Goal: Use online tool/utility

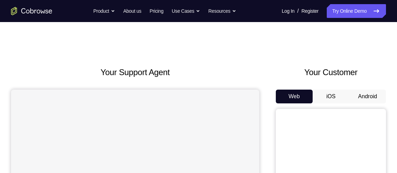
click at [371, 97] on button "Android" at bounding box center [368, 97] width 37 height 14
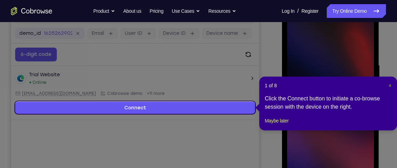
click at [391, 84] on span "×" at bounding box center [390, 86] width 3 height 6
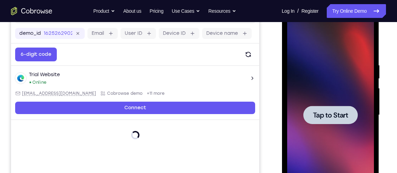
click at [338, 104] on div at bounding box center [330, 115] width 87 height 193
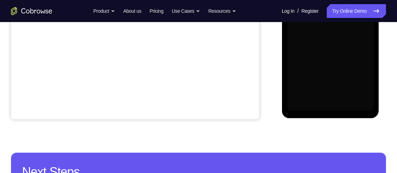
scroll to position [202, 0]
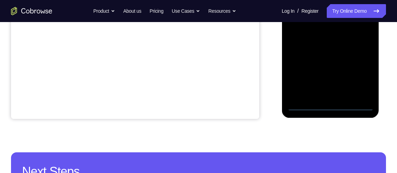
click at [336, 105] on div at bounding box center [330, 14] width 87 height 193
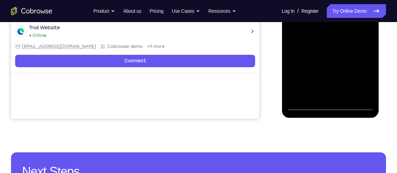
click at [358, 71] on div at bounding box center [330, 14] width 87 height 193
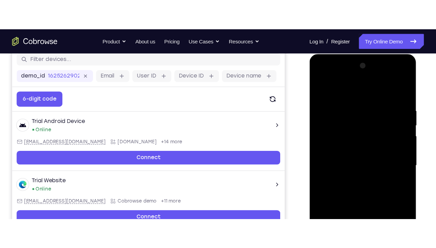
scroll to position [91, 0]
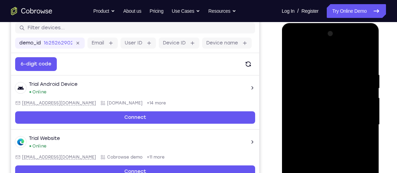
click at [324, 53] on div at bounding box center [330, 124] width 87 height 193
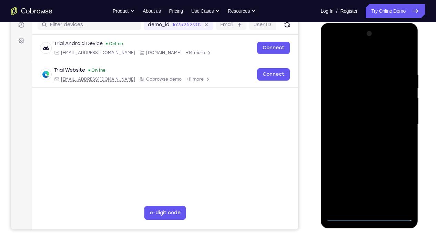
click at [396, 122] on div at bounding box center [369, 124] width 87 height 193
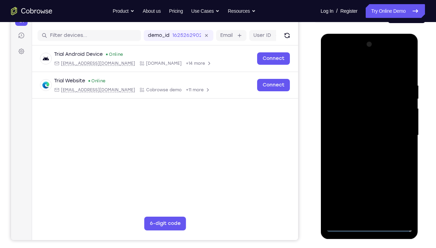
scroll to position [80, 0]
click at [363, 150] on div at bounding box center [369, 135] width 87 height 193
click at [354, 125] on div at bounding box center [369, 135] width 87 height 193
drag, startPoint x: 369, startPoint y: 125, endPoint x: 365, endPoint y: 112, distance: 13.1
click at [365, 112] on div at bounding box center [369, 135] width 87 height 193
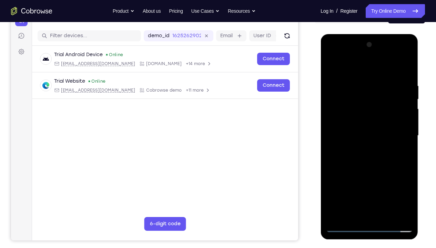
click at [358, 123] on div at bounding box center [369, 135] width 87 height 193
click at [370, 158] on div at bounding box center [369, 135] width 87 height 193
click at [371, 155] on div at bounding box center [369, 135] width 87 height 193
click at [397, 75] on div at bounding box center [369, 135] width 87 height 193
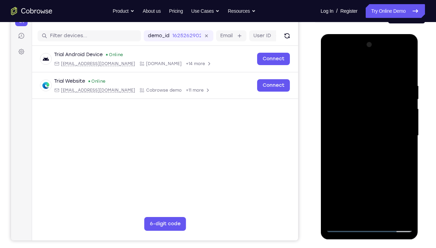
drag, startPoint x: 378, startPoint y: 177, endPoint x: 371, endPoint y: 141, distance: 36.6
click at [371, 141] on div at bounding box center [369, 135] width 87 height 193
click at [397, 132] on div at bounding box center [369, 135] width 87 height 193
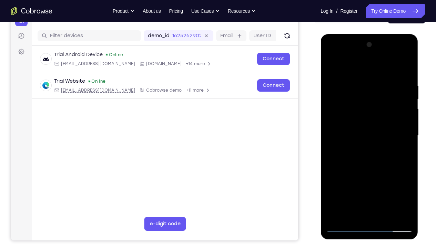
click at [397, 132] on div at bounding box center [369, 135] width 87 height 193
click at [336, 173] on div at bounding box center [369, 135] width 87 height 193
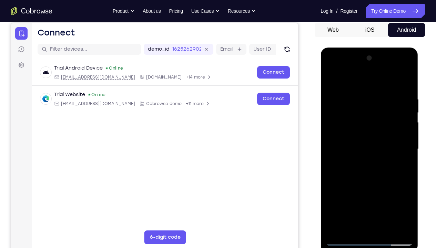
scroll to position [66, 0]
click at [355, 97] on div at bounding box center [369, 149] width 87 height 193
click at [355, 80] on div at bounding box center [369, 149] width 87 height 193
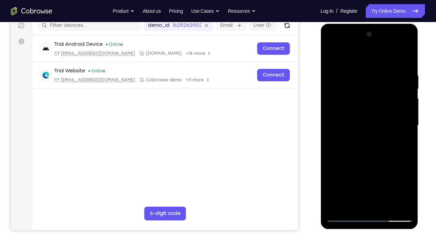
click at [375, 173] on div at bounding box center [369, 125] width 87 height 193
click at [334, 173] on div at bounding box center [369, 125] width 87 height 193
click at [380, 69] on div at bounding box center [369, 125] width 87 height 193
click at [397, 110] on div at bounding box center [369, 125] width 87 height 193
click at [397, 113] on div at bounding box center [369, 125] width 87 height 193
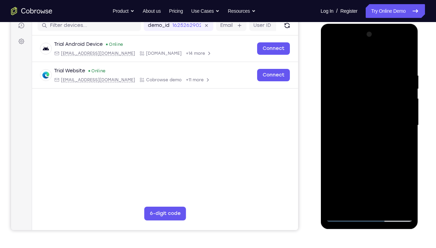
click at [397, 113] on div at bounding box center [369, 125] width 87 height 193
drag, startPoint x: 403, startPoint y: 113, endPoint x: 340, endPoint y: 123, distance: 64.3
click at [340, 123] on div at bounding box center [369, 125] width 87 height 193
click at [397, 115] on div at bounding box center [369, 125] width 87 height 193
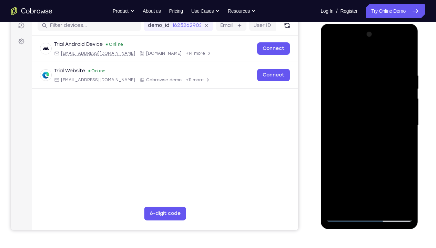
click at [397, 115] on div at bounding box center [369, 125] width 87 height 193
drag, startPoint x: 408, startPoint y: 113, endPoint x: 369, endPoint y: 124, distance: 40.5
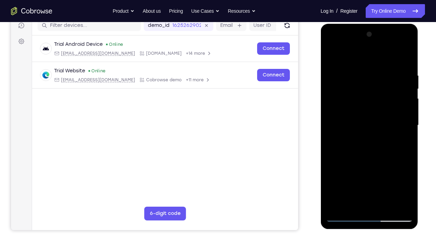
click at [369, 124] on div at bounding box center [369, 125] width 87 height 193
drag, startPoint x: 404, startPoint y: 117, endPoint x: 341, endPoint y: 130, distance: 64.9
click at [341, 130] on div at bounding box center [369, 125] width 87 height 193
drag, startPoint x: 411, startPoint y: 114, endPoint x: 356, endPoint y: 128, distance: 56.7
click at [356, 128] on div at bounding box center [369, 125] width 87 height 193
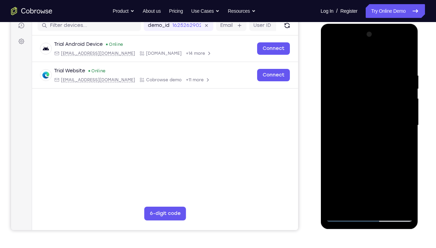
drag, startPoint x: 403, startPoint y: 105, endPoint x: 350, endPoint y: 119, distance: 54.3
click at [350, 119] on div at bounding box center [369, 125] width 87 height 193
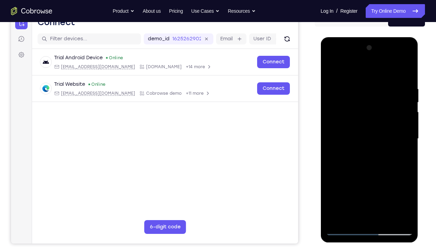
scroll to position [77, 0]
click at [397, 99] on div at bounding box center [369, 139] width 87 height 193
click at [397, 75] on div at bounding box center [369, 139] width 87 height 193
drag, startPoint x: 374, startPoint y: 143, endPoint x: 380, endPoint y: 214, distance: 71.3
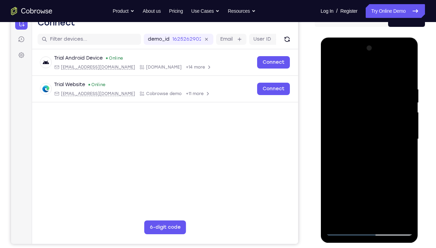
click at [380, 173] on div at bounding box center [369, 139] width 87 height 193
drag, startPoint x: 395, startPoint y: 91, endPoint x: 346, endPoint y: 101, distance: 49.6
click at [346, 101] on div at bounding box center [369, 139] width 87 height 193
drag, startPoint x: 392, startPoint y: 85, endPoint x: 348, endPoint y: 94, distance: 44.9
click at [348, 94] on div at bounding box center [369, 139] width 87 height 193
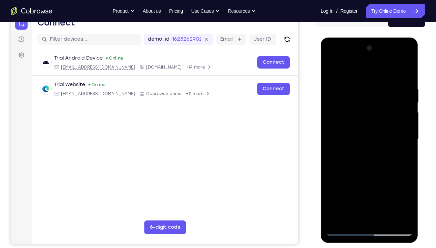
drag, startPoint x: 401, startPoint y: 84, endPoint x: 352, endPoint y: 93, distance: 50.0
click at [352, 93] on div at bounding box center [369, 139] width 87 height 193
drag, startPoint x: 393, startPoint y: 90, endPoint x: 346, endPoint y: 96, distance: 47.7
click at [346, 96] on div at bounding box center [369, 139] width 87 height 193
drag, startPoint x: 391, startPoint y: 89, endPoint x: 330, endPoint y: 92, distance: 61.1
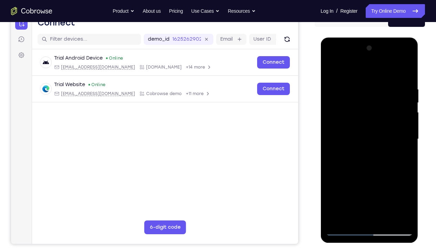
click at [330, 92] on div at bounding box center [369, 139] width 87 height 193
drag, startPoint x: 390, startPoint y: 88, endPoint x: 352, endPoint y: 92, distance: 38.5
click at [352, 92] on div at bounding box center [369, 139] width 87 height 193
drag, startPoint x: 385, startPoint y: 167, endPoint x: 365, endPoint y: 88, distance: 81.4
click at [365, 88] on div at bounding box center [369, 139] width 87 height 193
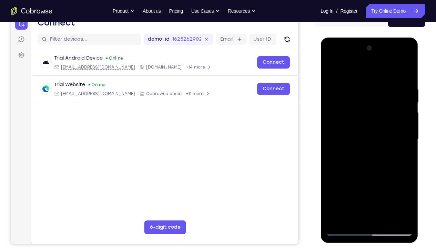
drag, startPoint x: 371, startPoint y: 162, endPoint x: 361, endPoint y: 119, distance: 44.1
click at [361, 119] on div at bounding box center [369, 139] width 87 height 193
drag, startPoint x: 371, startPoint y: 172, endPoint x: 362, endPoint y: 117, distance: 56.0
click at [362, 120] on div at bounding box center [369, 139] width 87 height 193
drag, startPoint x: 374, startPoint y: 118, endPoint x: 372, endPoint y: 185, distance: 67.6
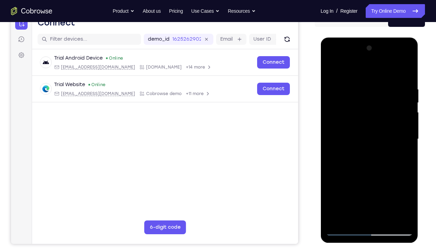
click at [372, 173] on div at bounding box center [369, 139] width 87 height 193
drag, startPoint x: 378, startPoint y: 123, endPoint x: 378, endPoint y: 153, distance: 30.3
click at [378, 153] on div at bounding box center [369, 139] width 87 height 193
drag, startPoint x: 386, startPoint y: 126, endPoint x: 385, endPoint y: 155, distance: 28.6
click at [385, 155] on div at bounding box center [369, 139] width 87 height 193
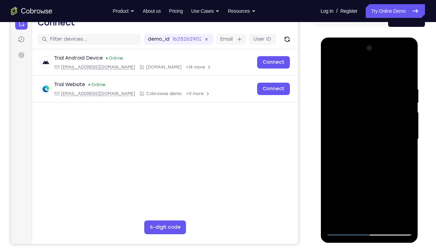
drag, startPoint x: 388, startPoint y: 122, endPoint x: 388, endPoint y: 184, distance: 62.1
click at [388, 173] on div at bounding box center [369, 139] width 87 height 193
drag, startPoint x: 386, startPoint y: 130, endPoint x: 386, endPoint y: 185, distance: 55.5
click at [386, 173] on div at bounding box center [369, 139] width 87 height 193
drag, startPoint x: 386, startPoint y: 119, endPoint x: 386, endPoint y: 154, distance: 34.5
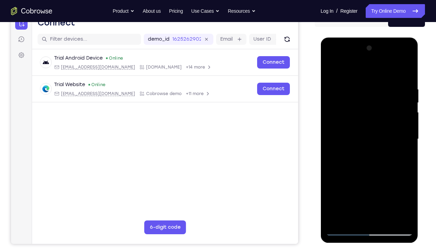
click at [386, 154] on div at bounding box center [369, 139] width 87 height 193
drag, startPoint x: 382, startPoint y: 109, endPoint x: 394, endPoint y: 182, distance: 74.0
click at [394, 173] on div at bounding box center [369, 139] width 87 height 193
drag, startPoint x: 390, startPoint y: 175, endPoint x: 392, endPoint y: 203, distance: 28.3
click at [392, 173] on div at bounding box center [369, 139] width 87 height 193
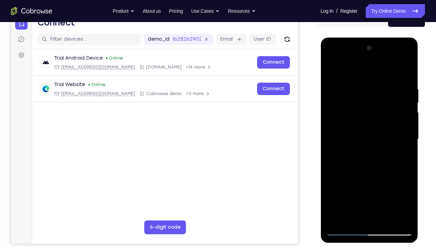
drag, startPoint x: 386, startPoint y: 134, endPoint x: 386, endPoint y: 151, distance: 16.9
click at [386, 151] on div at bounding box center [369, 139] width 87 height 193
drag, startPoint x: 391, startPoint y: 176, endPoint x: 384, endPoint y: 128, distance: 48.4
click at [384, 128] on div at bounding box center [369, 139] width 87 height 193
click at [397, 173] on div at bounding box center [369, 139] width 87 height 193
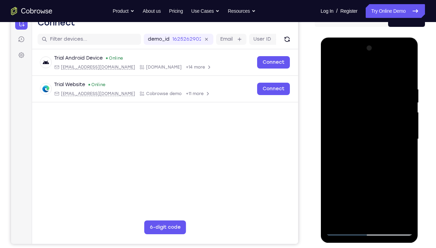
drag, startPoint x: 375, startPoint y: 161, endPoint x: 379, endPoint y: 204, distance: 42.6
click at [379, 173] on div at bounding box center [369, 139] width 87 height 193
drag, startPoint x: 373, startPoint y: 114, endPoint x: 379, endPoint y: 184, distance: 70.6
click at [379, 173] on div at bounding box center [369, 139] width 87 height 193
drag, startPoint x: 382, startPoint y: 126, endPoint x: 382, endPoint y: 194, distance: 68.6
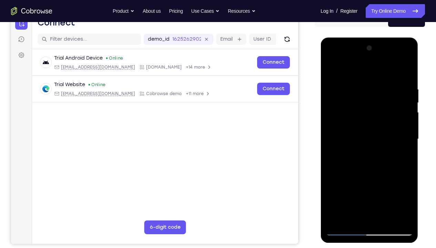
click at [382, 173] on div at bounding box center [369, 139] width 87 height 193
drag, startPoint x: 382, startPoint y: 163, endPoint x: 382, endPoint y: 193, distance: 30.0
click at [382, 173] on div at bounding box center [369, 139] width 87 height 193
drag, startPoint x: 366, startPoint y: 93, endPoint x: 367, endPoint y: 132, distance: 39.0
click at [367, 132] on div at bounding box center [369, 139] width 87 height 193
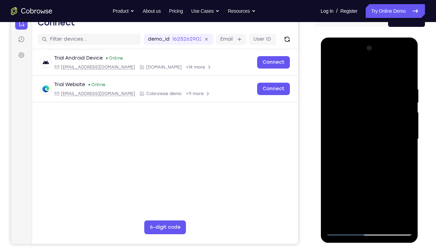
drag, startPoint x: 367, startPoint y: 198, endPoint x: 357, endPoint y: 100, distance: 98.4
click at [357, 100] on div at bounding box center [369, 139] width 87 height 193
drag
click at [362, 74] on div at bounding box center [369, 139] width 87 height 193
click at [366, 72] on div at bounding box center [369, 139] width 87 height 193
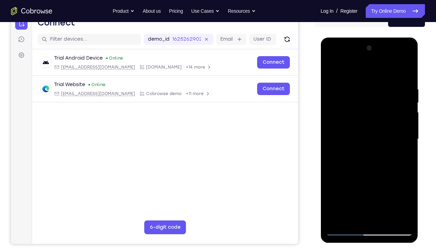
click at [373, 97] on div at bounding box center [369, 139] width 87 height 193
click at [372, 88] on div at bounding box center [369, 139] width 87 height 193
click at [355, 77] on div at bounding box center [369, 139] width 87 height 193
click at [376, 95] on div at bounding box center [369, 139] width 87 height 193
click at [376, 90] on div at bounding box center [369, 139] width 87 height 193
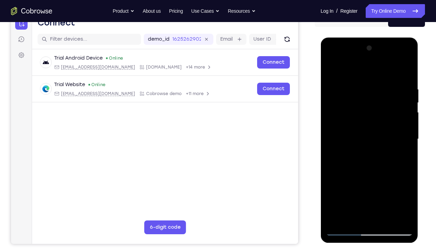
click at [379, 149] on div at bounding box center [369, 139] width 87 height 193
click at [386, 146] on div at bounding box center [369, 139] width 87 height 193
click at [379, 173] on div at bounding box center [369, 139] width 87 height 193
click at [374, 173] on div at bounding box center [369, 139] width 87 height 193
click at [365, 63] on div at bounding box center [369, 139] width 87 height 193
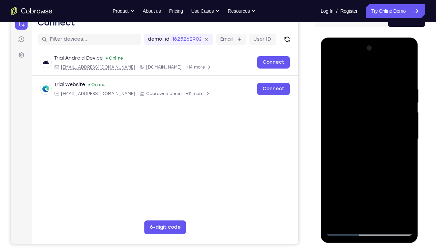
click at [373, 59] on div at bounding box center [369, 139] width 87 height 193
click at [366, 70] on div at bounding box center [369, 139] width 87 height 193
click at [359, 66] on div at bounding box center [369, 139] width 87 height 193
click at [376, 95] on div at bounding box center [369, 139] width 87 height 193
click at [371, 127] on div at bounding box center [369, 139] width 87 height 193
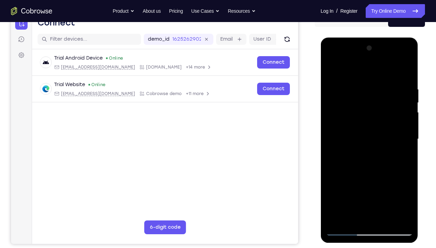
click at [379, 99] on div at bounding box center [369, 139] width 87 height 193
click at [379, 85] on div at bounding box center [369, 139] width 87 height 193
click at [384, 99] on div at bounding box center [369, 139] width 87 height 193
click at [391, 70] on div at bounding box center [369, 139] width 87 height 193
click at [376, 100] on div at bounding box center [369, 139] width 87 height 193
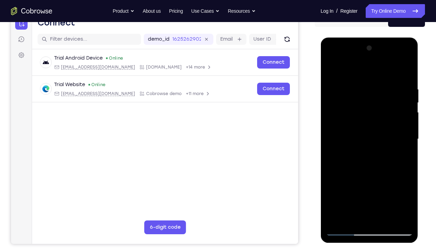
click at [376, 104] on div at bounding box center [369, 139] width 87 height 193
click at [354, 119] on div at bounding box center [369, 139] width 87 height 193
click at [360, 81] on div at bounding box center [369, 139] width 87 height 193
click at [380, 119] on div at bounding box center [369, 139] width 87 height 193
click at [377, 147] on div at bounding box center [369, 139] width 87 height 193
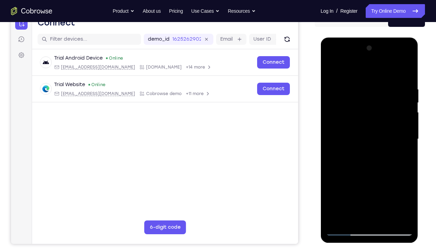
click at [377, 110] on div at bounding box center [369, 139] width 87 height 193
click at [379, 97] on div at bounding box center [369, 139] width 87 height 193
click at [372, 92] on div at bounding box center [369, 139] width 87 height 193
click at [375, 121] on div at bounding box center [369, 139] width 87 height 193
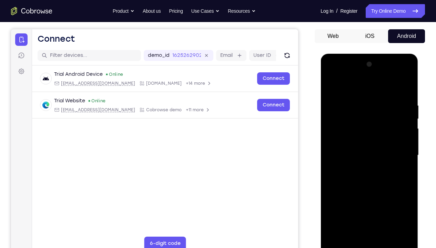
scroll to position [55, 0]
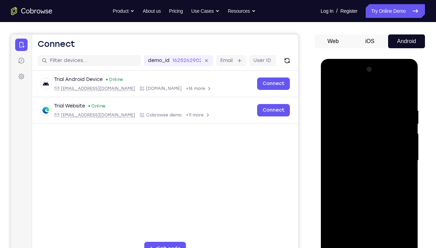
click at [373, 150] on div at bounding box center [369, 160] width 87 height 193
click at [372, 95] on div at bounding box center [369, 160] width 87 height 193
click at [372, 92] on div at bounding box center [369, 160] width 87 height 193
click at [364, 95] on div at bounding box center [369, 160] width 87 height 193
click at [383, 112] on div at bounding box center [369, 160] width 87 height 193
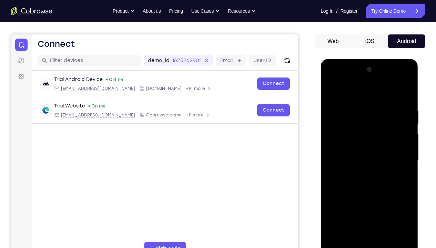
click at [353, 120] on div at bounding box center [369, 160] width 87 height 193
click at [354, 110] on div at bounding box center [369, 160] width 87 height 193
click at [366, 173] on div at bounding box center [369, 160] width 87 height 193
click at [389, 173] on div at bounding box center [369, 160] width 87 height 193
click at [397, 168] on div at bounding box center [369, 160] width 87 height 193
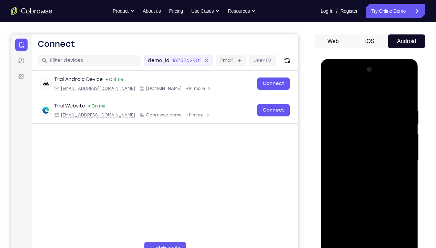
click at [397, 168] on div at bounding box center [369, 160] width 87 height 193
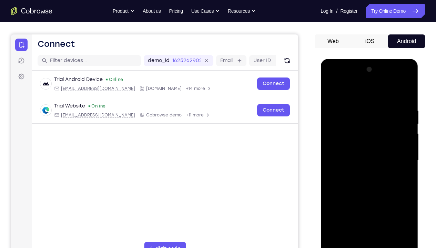
click at [397, 168] on div at bounding box center [369, 160] width 87 height 193
drag, startPoint x: 378, startPoint y: 190, endPoint x: 373, endPoint y: 95, distance: 95.3
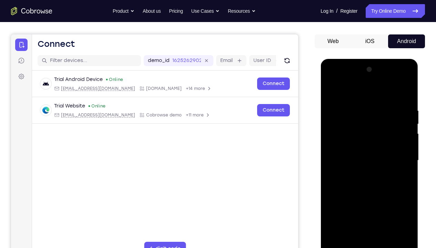
click at [373, 95] on div at bounding box center [369, 160] width 87 height 193
drag, startPoint x: 384, startPoint y: 194, endPoint x: 382, endPoint y: 106, distance: 88.3
click at [382, 106] on div at bounding box center [369, 160] width 87 height 193
drag, startPoint x: 395, startPoint y: 194, endPoint x: 389, endPoint y: 70, distance: 124.6
click at [389, 70] on div at bounding box center [369, 160] width 87 height 193
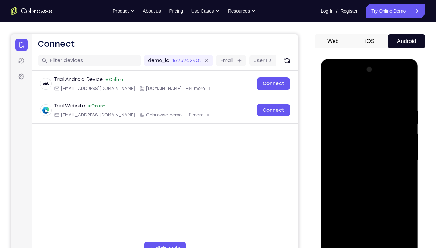
drag, startPoint x: 389, startPoint y: 183, endPoint x: 385, endPoint y: 98, distance: 85.2
click at [385, 98] on div at bounding box center [369, 160] width 87 height 193
drag, startPoint x: 397, startPoint y: 197, endPoint x: 393, endPoint y: 110, distance: 86.6
click at [393, 110] on div at bounding box center [369, 160] width 87 height 193
drag, startPoint x: 402, startPoint y: 189, endPoint x: 402, endPoint y: 94, distance: 94.5
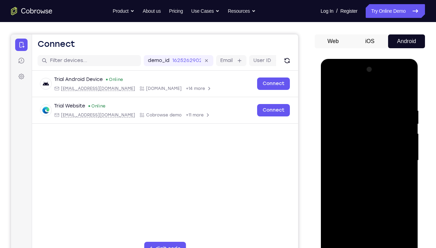
click at [397, 94] on div at bounding box center [369, 160] width 87 height 193
drag, startPoint x: 383, startPoint y: 193, endPoint x: 383, endPoint y: 114, distance: 78.9
click at [383, 114] on div at bounding box center [369, 160] width 87 height 193
drag, startPoint x: 389, startPoint y: 197, endPoint x: 365, endPoint y: 101, distance: 98.5
click at [365, 101] on div at bounding box center [369, 160] width 87 height 193
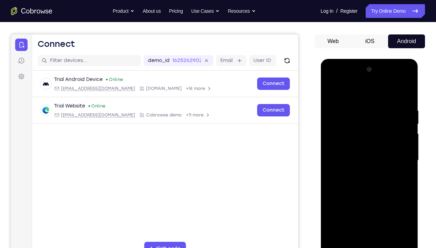
drag, startPoint x: 383, startPoint y: 196, endPoint x: 367, endPoint y: 113, distance: 83.9
click at [367, 113] on div at bounding box center [369, 160] width 87 height 193
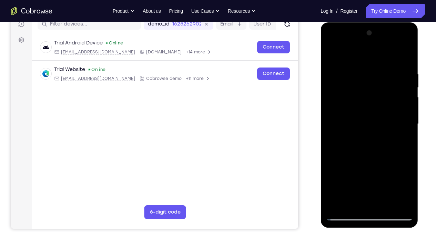
click at [335, 173] on div at bounding box center [369, 124] width 87 height 193
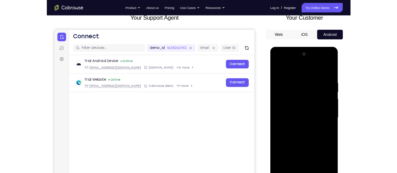
scroll to position [65, 0]
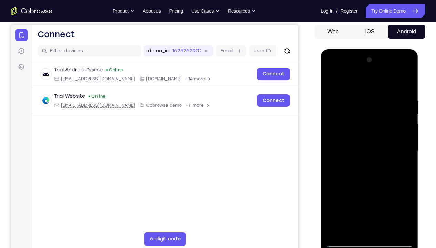
click at [338, 79] on div at bounding box center [369, 150] width 87 height 193
click at [356, 149] on div at bounding box center [369, 150] width 87 height 193
click at [336, 173] on div at bounding box center [369, 150] width 87 height 193
drag, startPoint x: 354, startPoint y: 128, endPoint x: 368, endPoint y: 226, distance: 99.2
click at [368, 173] on div at bounding box center [369, 150] width 87 height 193
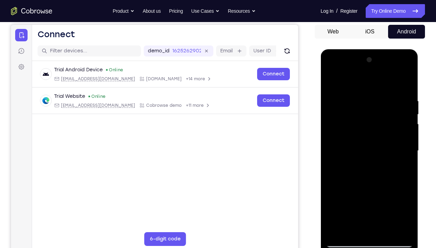
click at [357, 102] on div at bounding box center [369, 150] width 87 height 193
click at [349, 83] on div at bounding box center [369, 150] width 87 height 193
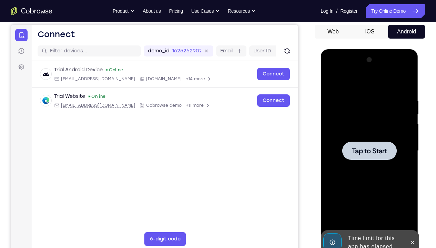
click at [369, 132] on div at bounding box center [369, 150] width 87 height 193
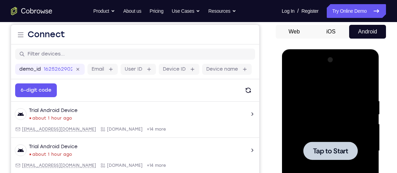
click at [323, 79] on div at bounding box center [330, 150] width 87 height 193
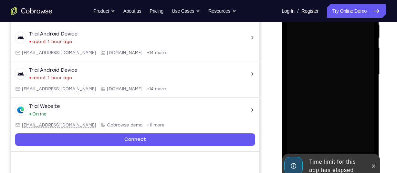
scroll to position [142, 0]
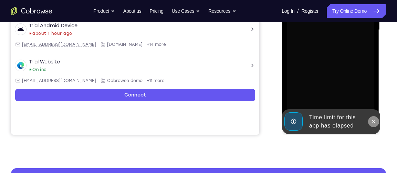
click at [372, 124] on icon at bounding box center [374, 122] width 6 height 6
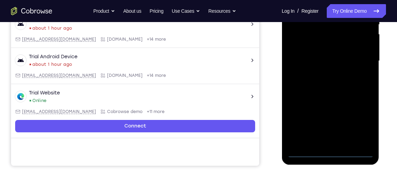
scroll to position [163, 0]
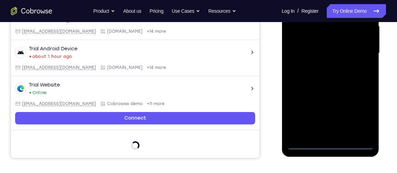
click at [330, 146] on div at bounding box center [330, 53] width 87 height 193
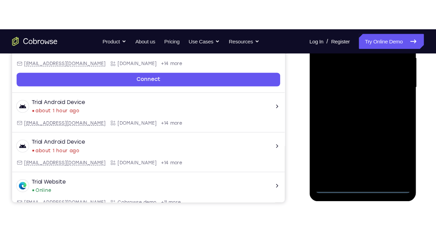
scroll to position [134, 0]
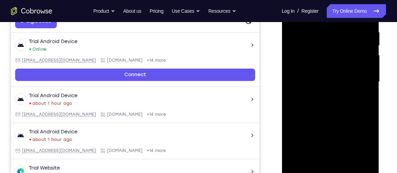
click at [363, 139] on div at bounding box center [330, 82] width 87 height 193
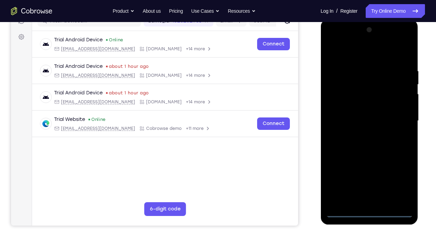
scroll to position [93, 0]
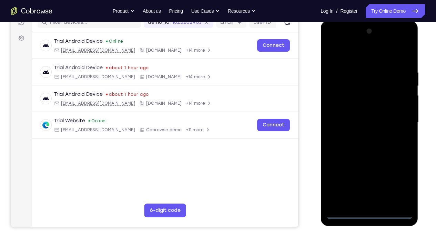
click at [349, 45] on div at bounding box center [369, 122] width 87 height 193
click at [346, 50] on div at bounding box center [369, 122] width 87 height 193
click at [397, 123] on div at bounding box center [369, 122] width 87 height 193
click at [363, 137] on div at bounding box center [369, 122] width 87 height 193
click at [354, 116] on div at bounding box center [369, 122] width 87 height 193
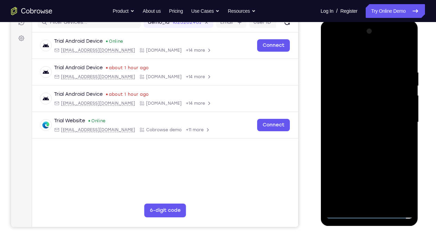
click at [371, 123] on div at bounding box center [369, 122] width 87 height 193
click at [363, 147] on div at bounding box center [369, 122] width 87 height 193
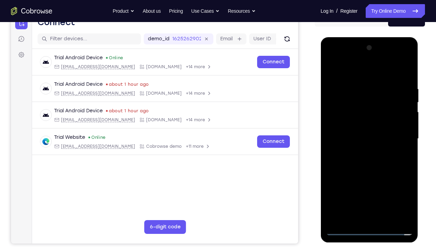
scroll to position [76, 0]
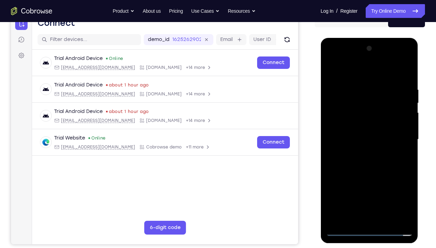
click at [397, 81] on div at bounding box center [369, 139] width 87 height 193
drag, startPoint x: 378, startPoint y: 170, endPoint x: 376, endPoint y: 109, distance: 60.3
click at [376, 109] on div at bounding box center [369, 139] width 87 height 193
drag, startPoint x: 376, startPoint y: 174, endPoint x: 371, endPoint y: 107, distance: 67.1
click at [371, 107] on div at bounding box center [369, 139] width 87 height 193
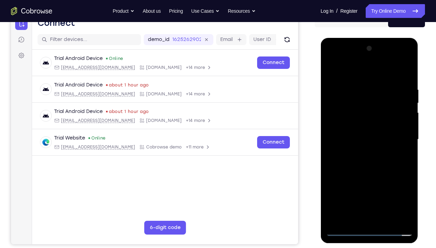
drag, startPoint x: 371, startPoint y: 176, endPoint x: 366, endPoint y: 137, distance: 38.8
click at [366, 137] on div at bounding box center [369, 139] width 87 height 193
click at [341, 173] on div at bounding box center [369, 139] width 87 height 193
click at [359, 97] on div at bounding box center [369, 139] width 87 height 193
drag, startPoint x: 397, startPoint y: 104, endPoint x: 318, endPoint y: 113, distance: 79.5
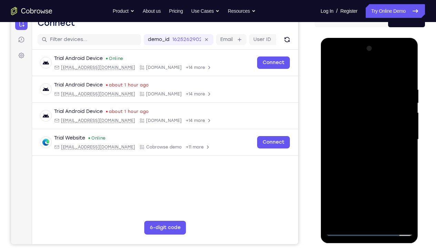
click at [321, 113] on html "Online web based iOS Simulators and Android Emulators. Run iPhone, iPad, Mobile…" at bounding box center [370, 141] width 98 height 207
drag, startPoint x: 401, startPoint y: 111, endPoint x: 324, endPoint y: 118, distance: 77.5
click at [324, 118] on div at bounding box center [370, 140] width 98 height 205
drag, startPoint x: 388, startPoint y: 106, endPoint x: 339, endPoint y: 112, distance: 49.3
click at [339, 112] on div at bounding box center [369, 139] width 87 height 193
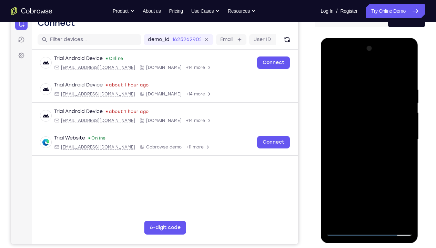
drag, startPoint x: 394, startPoint y: 122, endPoint x: 341, endPoint y: 126, distance: 53.2
click at [341, 126] on div at bounding box center [369, 139] width 87 height 193
drag, startPoint x: 402, startPoint y: 117, endPoint x: 298, endPoint y: 129, distance: 104.1
click at [321, 129] on html "Online web based iOS Simulators and Android Emulators. Run iPhone, iPad, Mobile…" at bounding box center [370, 141] width 98 height 207
drag, startPoint x: 404, startPoint y: 114, endPoint x: 340, endPoint y: 117, distance: 63.5
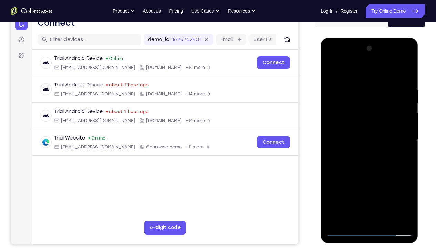
click at [340, 117] on div at bounding box center [369, 139] width 87 height 193
drag, startPoint x: 408, startPoint y: 102, endPoint x: 327, endPoint y: 110, distance: 81.7
click at [327, 110] on div at bounding box center [369, 139] width 87 height 193
drag, startPoint x: 401, startPoint y: 93, endPoint x: 328, endPoint y: 104, distance: 74.0
click at [328, 104] on div at bounding box center [369, 139] width 87 height 193
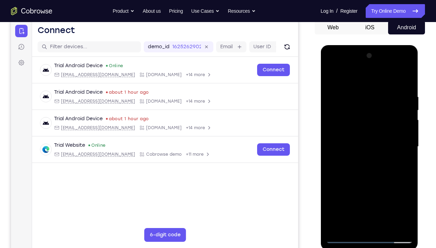
scroll to position [69, 0]
drag, startPoint x: 401, startPoint y: 115, endPoint x: 333, endPoint y: 124, distance: 68.2
click at [333, 124] on div at bounding box center [369, 147] width 87 height 193
drag, startPoint x: 407, startPoint y: 102, endPoint x: 340, endPoint y: 113, distance: 67.7
click at [340, 113] on div at bounding box center [369, 147] width 87 height 193
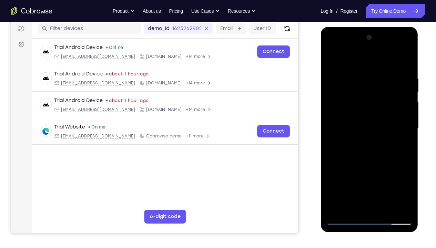
scroll to position [87, 0]
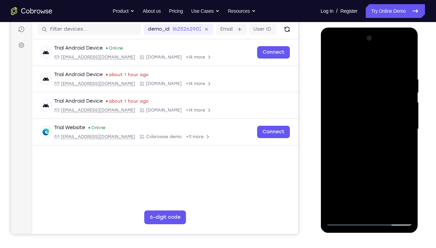
drag, startPoint x: 404, startPoint y: 117, endPoint x: 370, endPoint y: 121, distance: 34.0
click at [370, 121] on div at bounding box center [369, 129] width 87 height 193
drag, startPoint x: 370, startPoint y: 121, endPoint x: 371, endPoint y: 115, distance: 6.4
click at [371, 115] on div at bounding box center [369, 129] width 87 height 193
click at [397, 60] on div at bounding box center [369, 129] width 87 height 193
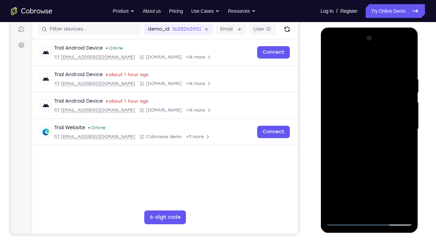
click at [382, 173] on div at bounding box center [369, 129] width 87 height 193
click at [371, 165] on div at bounding box center [369, 129] width 87 height 193
click at [335, 61] on div at bounding box center [369, 129] width 87 height 193
click at [339, 173] on div at bounding box center [369, 129] width 87 height 193
drag, startPoint x: 360, startPoint y: 79, endPoint x: 369, endPoint y: 149, distance: 70.9
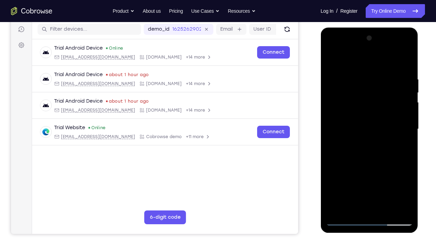
click at [369, 149] on div at bounding box center [369, 129] width 87 height 193
click at [357, 76] on div at bounding box center [369, 129] width 87 height 193
drag, startPoint x: 403, startPoint y: 88, endPoint x: 319, endPoint y: 86, distance: 84.1
click at [321, 86] on html "Online web based iOS Simulators and Android Emulators. Run iPhone, iPad, Mobile…" at bounding box center [370, 131] width 98 height 207
click at [397, 173] on div at bounding box center [369, 129] width 87 height 193
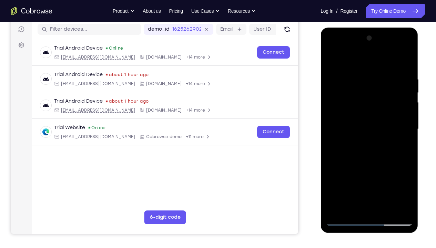
drag, startPoint x: 391, startPoint y: 142, endPoint x: 305, endPoint y: 142, distance: 86.5
click at [321, 142] on html "Online web based iOS Simulators and Android Emulators. Run iPhone, iPad, Mobile…" at bounding box center [370, 131] width 98 height 207
drag, startPoint x: 393, startPoint y: 131, endPoint x: 324, endPoint y: 135, distance: 69.1
click at [324, 135] on div at bounding box center [370, 130] width 98 height 205
drag, startPoint x: 397, startPoint y: 165, endPoint x: 357, endPoint y: 170, distance: 40.3
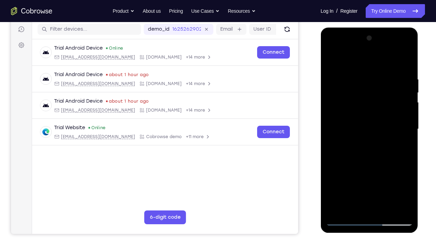
click at [357, 170] on div at bounding box center [369, 129] width 87 height 193
click at [397, 149] on div at bounding box center [369, 129] width 87 height 193
drag, startPoint x: 404, startPoint y: 149, endPoint x: 355, endPoint y: 154, distance: 49.2
click at [355, 154] on div at bounding box center [369, 129] width 87 height 193
drag, startPoint x: 402, startPoint y: 143, endPoint x: 343, endPoint y: 150, distance: 60.1
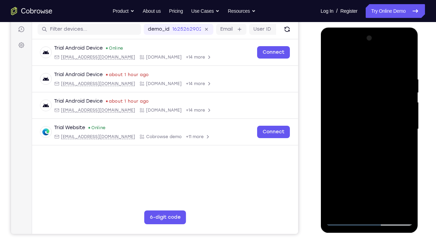
click at [343, 150] on div at bounding box center [369, 129] width 87 height 193
click at [397, 65] on div at bounding box center [369, 129] width 87 height 193
drag, startPoint x: 378, startPoint y: 86, endPoint x: 373, endPoint y: 56, distance: 30.0
click at [373, 56] on div at bounding box center [369, 129] width 87 height 193
drag, startPoint x: 379, startPoint y: 168, endPoint x: 381, endPoint y: 73, distance: 95.2
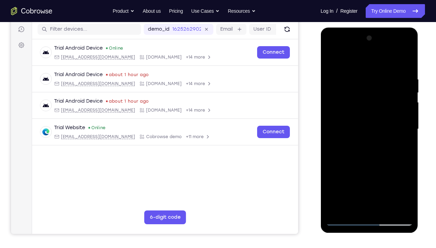
click at [381, 73] on div at bounding box center [369, 129] width 87 height 193
drag, startPoint x: 369, startPoint y: 162, endPoint x: 363, endPoint y: 89, distance: 72.6
click at [363, 89] on div at bounding box center [369, 129] width 87 height 193
drag, startPoint x: 377, startPoint y: 161, endPoint x: 372, endPoint y: 67, distance: 93.9
click at [372, 67] on div at bounding box center [369, 129] width 87 height 193
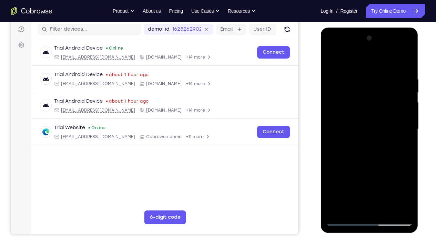
drag, startPoint x: 381, startPoint y: 176, endPoint x: 378, endPoint y: 93, distance: 82.8
click at [378, 93] on div at bounding box center [369, 129] width 87 height 193
drag, startPoint x: 371, startPoint y: 177, endPoint x: 376, endPoint y: 113, distance: 63.6
click at [376, 113] on div at bounding box center [369, 129] width 87 height 193
drag, startPoint x: 374, startPoint y: 173, endPoint x: 375, endPoint y: 82, distance: 91.0
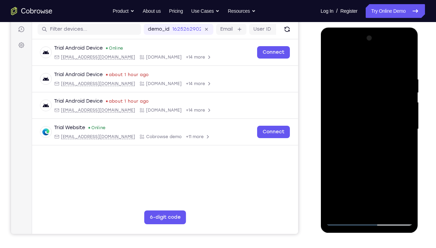
click at [375, 82] on div at bounding box center [369, 129] width 87 height 193
click at [397, 110] on div at bounding box center [369, 129] width 87 height 193
drag, startPoint x: 377, startPoint y: 171, endPoint x: 375, endPoint y: 103, distance: 67.2
click at [375, 103] on div at bounding box center [369, 129] width 87 height 193
drag, startPoint x: 375, startPoint y: 103, endPoint x: 368, endPoint y: 56, distance: 48.5
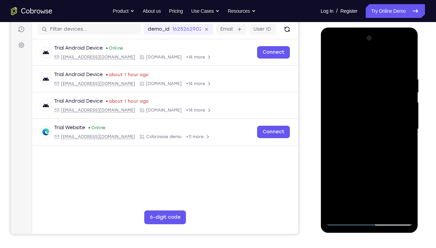
click at [368, 56] on div at bounding box center [369, 129] width 87 height 193
drag, startPoint x: 374, startPoint y: 151, endPoint x: 371, endPoint y: 89, distance: 62.1
click at [371, 89] on div at bounding box center [369, 129] width 87 height 193
drag, startPoint x: 371, startPoint y: 160, endPoint x: 372, endPoint y: 111, distance: 49.0
click at [372, 111] on div at bounding box center [369, 129] width 87 height 193
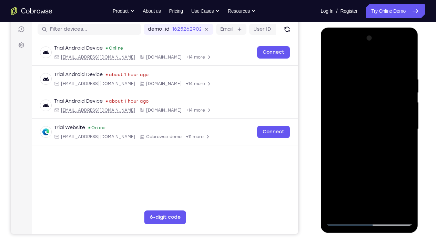
drag, startPoint x: 372, startPoint y: 111, endPoint x: 368, endPoint y: 61, distance: 49.8
click at [368, 61] on div at bounding box center [369, 129] width 87 height 193
drag, startPoint x: 381, startPoint y: 178, endPoint x: 374, endPoint y: 95, distance: 82.3
click at [374, 95] on div at bounding box center [369, 129] width 87 height 193
drag, startPoint x: 391, startPoint y: 153, endPoint x: 383, endPoint y: 68, distance: 85.1
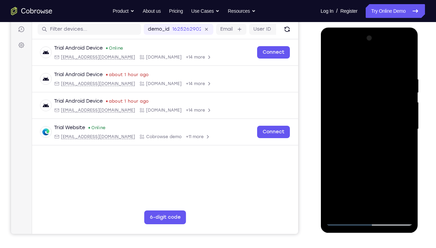
click at [383, 68] on div at bounding box center [369, 129] width 87 height 193
drag, startPoint x: 381, startPoint y: 158, endPoint x: 373, endPoint y: 55, distance: 103.0
click at [373, 55] on div at bounding box center [369, 129] width 87 height 193
drag, startPoint x: 382, startPoint y: 116, endPoint x: 379, endPoint y: 54, distance: 62.1
click at [379, 54] on div at bounding box center [369, 129] width 87 height 193
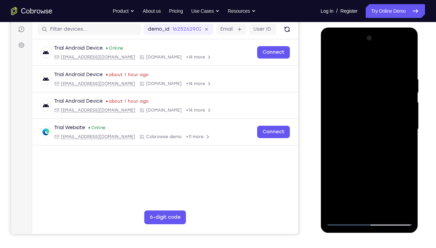
drag, startPoint x: 372, startPoint y: 169, endPoint x: 371, endPoint y: 101, distance: 67.9
click at [371, 101] on div at bounding box center [369, 129] width 87 height 193
drag, startPoint x: 381, startPoint y: 170, endPoint x: 372, endPoint y: 82, distance: 88.3
click at [372, 82] on div at bounding box center [369, 129] width 87 height 193
drag, startPoint x: 369, startPoint y: 161, endPoint x: 366, endPoint y: 68, distance: 92.4
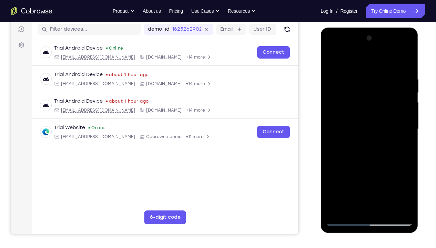
click at [366, 68] on div at bounding box center [369, 129] width 87 height 193
drag, startPoint x: 364, startPoint y: 150, endPoint x: 369, endPoint y: 72, distance: 77.7
click at [369, 72] on div at bounding box center [369, 129] width 87 height 193
drag, startPoint x: 362, startPoint y: 178, endPoint x: 369, endPoint y: 93, distance: 84.7
click at [369, 93] on div at bounding box center [369, 129] width 87 height 193
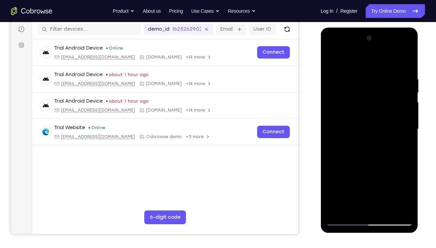
drag, startPoint x: 372, startPoint y: 189, endPoint x: 369, endPoint y: 100, distance: 89.0
click at [369, 100] on div at bounding box center [369, 129] width 87 height 193
drag, startPoint x: 371, startPoint y: 168, endPoint x: 368, endPoint y: 107, distance: 61.1
click at [368, 107] on div at bounding box center [369, 129] width 87 height 193
drag, startPoint x: 375, startPoint y: 167, endPoint x: 371, endPoint y: 90, distance: 77.0
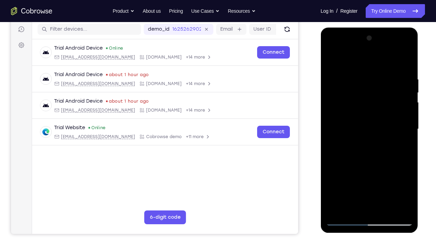
click at [371, 90] on div at bounding box center [369, 129] width 87 height 193
drag, startPoint x: 370, startPoint y: 153, endPoint x: 365, endPoint y: 39, distance: 114.9
click at [365, 39] on div at bounding box center [369, 129] width 87 height 193
drag, startPoint x: 368, startPoint y: 202, endPoint x: 371, endPoint y: 127, distance: 75.2
click at [371, 127] on div at bounding box center [369, 129] width 87 height 193
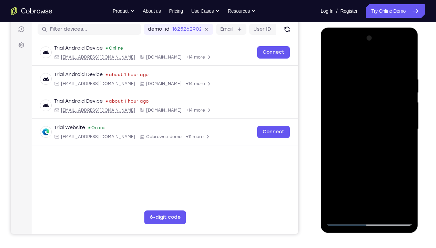
drag, startPoint x: 370, startPoint y: 159, endPoint x: 355, endPoint y: 62, distance: 98.4
click at [355, 62] on div at bounding box center [369, 129] width 87 height 193
click at [363, 87] on div at bounding box center [369, 129] width 87 height 193
click at [366, 65] on div at bounding box center [369, 129] width 87 height 193
click at [368, 173] on div at bounding box center [369, 129] width 87 height 193
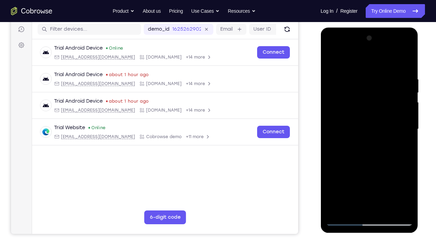
drag, startPoint x: 384, startPoint y: 154, endPoint x: 366, endPoint y: 66, distance: 90.1
click at [366, 66] on div at bounding box center [369, 129] width 87 height 193
drag, startPoint x: 393, startPoint y: 152, endPoint x: 387, endPoint y: 77, distance: 74.6
click at [387, 77] on div at bounding box center [369, 129] width 87 height 193
drag, startPoint x: 367, startPoint y: 152, endPoint x: 349, endPoint y: 65, distance: 88.8
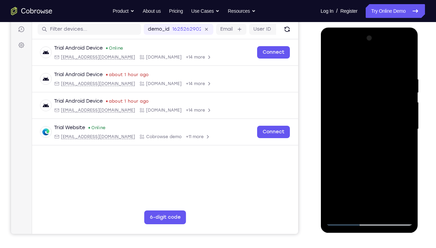
click at [349, 65] on div at bounding box center [369, 129] width 87 height 193
drag, startPoint x: 371, startPoint y: 183, endPoint x: 366, endPoint y: 104, distance: 78.8
click at [366, 104] on div at bounding box center [369, 129] width 87 height 193
drag, startPoint x: 367, startPoint y: 176, endPoint x: 368, endPoint y: 89, distance: 86.5
click at [368, 89] on div at bounding box center [369, 129] width 87 height 193
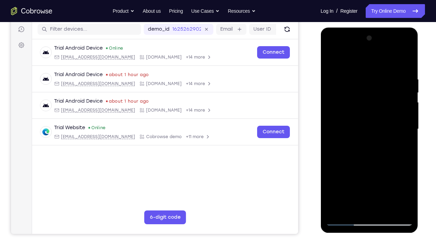
drag, startPoint x: 376, startPoint y: 160, endPoint x: 382, endPoint y: 100, distance: 60.6
click at [382, 100] on div at bounding box center [369, 129] width 87 height 193
drag, startPoint x: 366, startPoint y: 160, endPoint x: 357, endPoint y: 56, distance: 104.8
click at [357, 56] on div at bounding box center [369, 129] width 87 height 193
drag, startPoint x: 372, startPoint y: 179, endPoint x: 376, endPoint y: 87, distance: 92.2
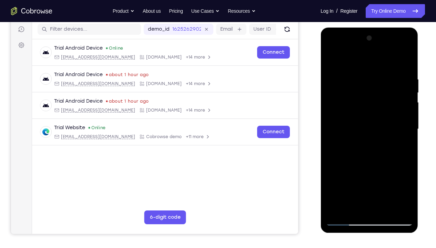
click at [376, 87] on div at bounding box center [369, 129] width 87 height 193
drag, startPoint x: 377, startPoint y: 163, endPoint x: 370, endPoint y: 97, distance: 66.7
click at [370, 97] on div at bounding box center [369, 129] width 87 height 193
drag, startPoint x: 371, startPoint y: 82, endPoint x: 375, endPoint y: 161, distance: 78.7
click at [375, 161] on div at bounding box center [369, 129] width 87 height 193
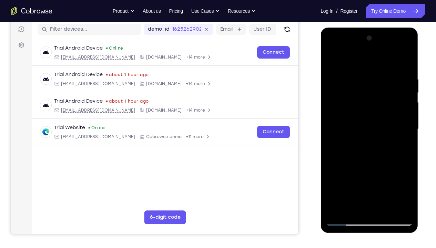
click at [397, 150] on div at bounding box center [369, 129] width 87 height 193
drag, startPoint x: 375, startPoint y: 179, endPoint x: 369, endPoint y: 91, distance: 87.8
click at [369, 91] on div at bounding box center [369, 129] width 87 height 193
click at [397, 173] on div at bounding box center [369, 129] width 87 height 193
click at [373, 160] on div at bounding box center [369, 129] width 87 height 193
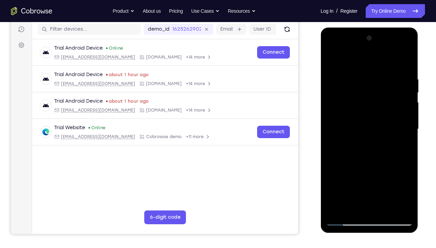
drag, startPoint x: 381, startPoint y: 182, endPoint x: 371, endPoint y: 110, distance: 72.4
click at [371, 110] on div at bounding box center [369, 129] width 87 height 193
click at [397, 173] on div at bounding box center [369, 129] width 87 height 193
drag, startPoint x: 366, startPoint y: 163, endPoint x: 363, endPoint y: 99, distance: 64.2
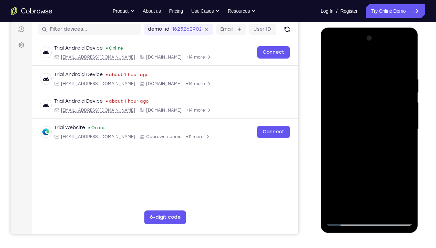
click at [363, 99] on div at bounding box center [369, 129] width 87 height 193
drag, startPoint x: 371, startPoint y: 151, endPoint x: 365, endPoint y: 99, distance: 52.3
click at [365, 99] on div at bounding box center [369, 129] width 87 height 193
click at [349, 169] on div at bounding box center [369, 129] width 87 height 193
click at [371, 173] on div at bounding box center [369, 129] width 87 height 193
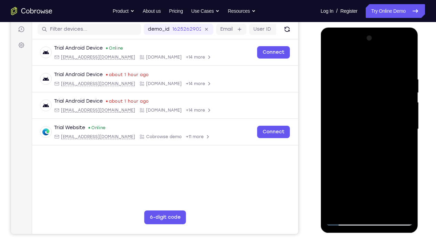
click at [397, 173] on div at bounding box center [369, 129] width 87 height 193
click at [376, 173] on div at bounding box center [369, 129] width 87 height 193
drag, startPoint x: 379, startPoint y: 178, endPoint x: 367, endPoint y: 66, distance: 113.0
click at [367, 66] on div at bounding box center [369, 129] width 87 height 193
drag, startPoint x: 377, startPoint y: 161, endPoint x: 364, endPoint y: 87, distance: 75.1
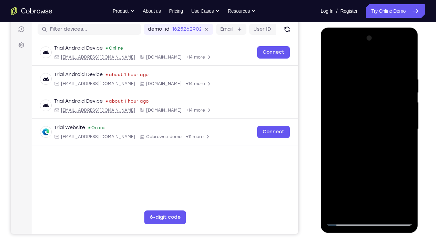
click at [364, 87] on div at bounding box center [369, 129] width 87 height 193
drag, startPoint x: 380, startPoint y: 178, endPoint x: 382, endPoint y: 85, distance: 92.4
click at [382, 85] on div at bounding box center [369, 129] width 87 height 193
drag, startPoint x: 375, startPoint y: 172, endPoint x: 376, endPoint y: 97, distance: 74.8
click at [376, 97] on div at bounding box center [369, 129] width 87 height 193
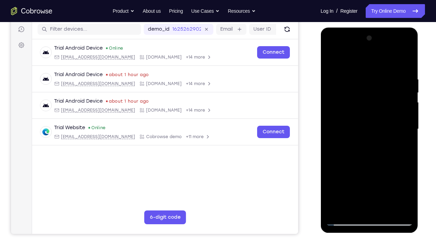
drag, startPoint x: 379, startPoint y: 128, endPoint x: 379, endPoint y: 57, distance: 70.3
click at [379, 57] on div at bounding box center [369, 129] width 87 height 193
drag, startPoint x: 371, startPoint y: 192, endPoint x: 375, endPoint y: 89, distance: 103.5
click at [375, 89] on div at bounding box center [369, 129] width 87 height 193
drag, startPoint x: 380, startPoint y: 165, endPoint x: 377, endPoint y: 71, distance: 94.5
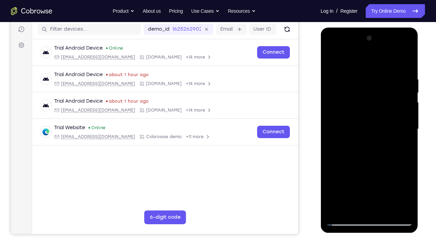
click at [377, 71] on div at bounding box center [369, 129] width 87 height 193
drag, startPoint x: 384, startPoint y: 163, endPoint x: 374, endPoint y: 14, distance: 149.3
click at [374, 28] on html "Online web based iOS Simulators and Android Emulators. Run iPhone, iPad, Mobile…" at bounding box center [370, 131] width 98 height 207
drag, startPoint x: 384, startPoint y: 152, endPoint x: 394, endPoint y: 47, distance: 105.2
click at [394, 47] on div at bounding box center [369, 129] width 87 height 193
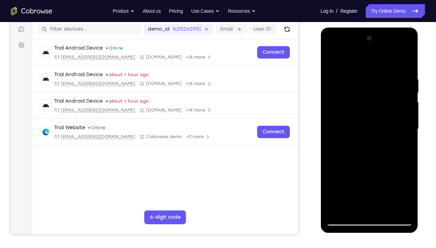
drag, startPoint x: 376, startPoint y: 180, endPoint x: 376, endPoint y: 91, distance: 88.3
click at [376, 91] on div at bounding box center [369, 129] width 87 height 193
drag, startPoint x: 371, startPoint y: 163, endPoint x: 371, endPoint y: 78, distance: 85.5
click at [371, 78] on div at bounding box center [369, 129] width 87 height 193
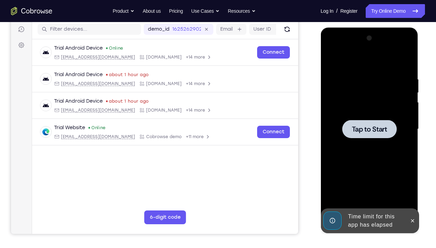
click at [383, 126] on span "Tap to Start" at bounding box center [369, 129] width 35 height 7
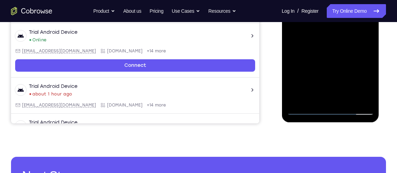
scroll to position [200, 0]
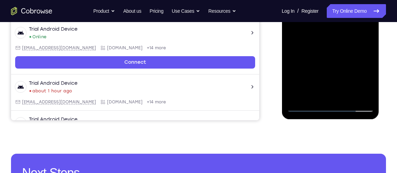
click at [333, 109] on div at bounding box center [330, 15] width 87 height 193
click at [364, 81] on div at bounding box center [330, 15] width 87 height 193
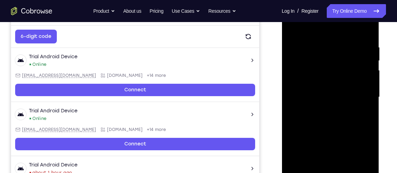
scroll to position [112, 0]
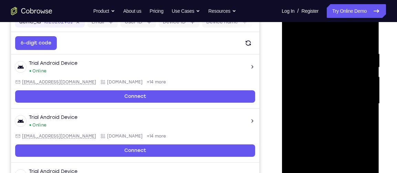
click at [327, 37] on div at bounding box center [330, 103] width 87 height 193
click at [360, 104] on div at bounding box center [330, 103] width 87 height 193
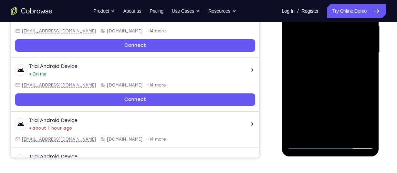
scroll to position [164, 0]
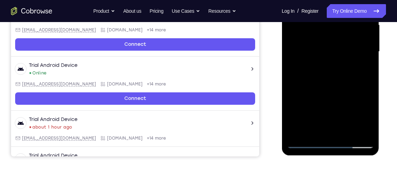
click at [325, 132] on div at bounding box center [330, 51] width 87 height 193
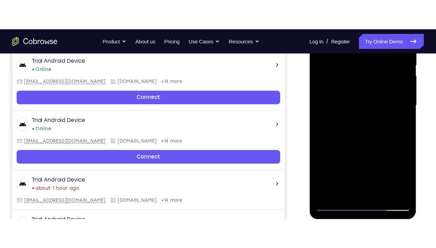
scroll to position [145, 0]
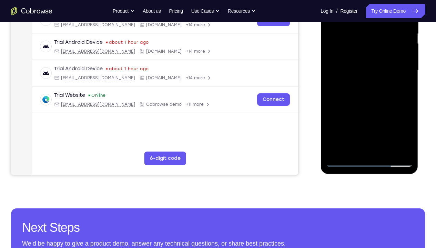
click at [350, 53] on div at bounding box center [369, 70] width 87 height 193
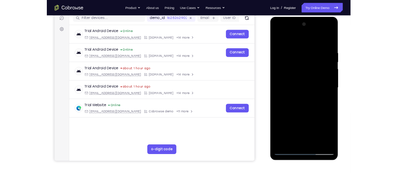
scroll to position [89, 0]
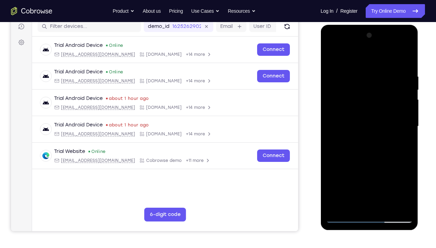
drag, startPoint x: 409, startPoint y: 124, endPoint x: 404, endPoint y: 95, distance: 29.4
click at [397, 95] on div at bounding box center [369, 126] width 87 height 193
drag, startPoint x: 376, startPoint y: 62, endPoint x: 367, endPoint y: 23, distance: 40.6
click at [367, 25] on html "Online web based iOS Simulators and Android Emulators. Run iPhone, iPad, Mobile…" at bounding box center [370, 128] width 98 height 207
click at [366, 98] on div at bounding box center [369, 126] width 87 height 193
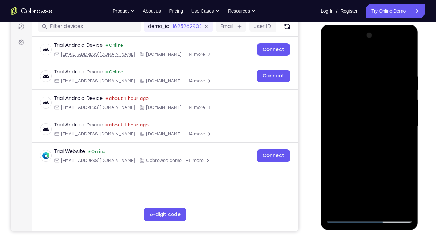
click at [385, 173] on div at bounding box center [369, 126] width 87 height 193
click at [365, 160] on div at bounding box center [369, 126] width 87 height 193
click at [346, 67] on div at bounding box center [369, 126] width 87 height 193
click at [366, 86] on div at bounding box center [369, 126] width 87 height 193
click at [333, 63] on div at bounding box center [369, 126] width 87 height 193
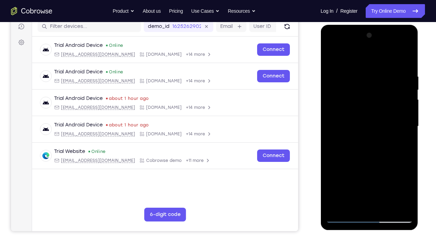
click at [362, 84] on div at bounding box center [369, 126] width 87 height 193
click at [351, 85] on div at bounding box center [369, 126] width 87 height 193
click at [352, 173] on div at bounding box center [369, 126] width 87 height 193
click at [397, 139] on div at bounding box center [369, 126] width 87 height 193
click at [397, 145] on div at bounding box center [369, 126] width 87 height 193
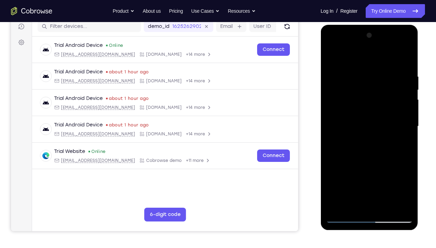
click at [357, 144] on div at bounding box center [369, 126] width 87 height 193
click at [397, 144] on div at bounding box center [369, 126] width 87 height 193
click at [352, 173] on div at bounding box center [369, 126] width 87 height 193
click at [361, 173] on div at bounding box center [369, 126] width 87 height 193
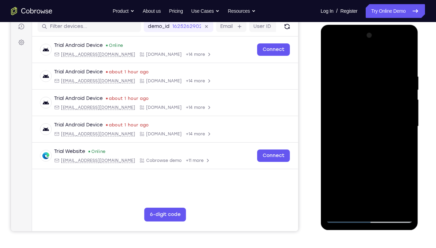
click at [397, 140] on div at bounding box center [369, 126] width 87 height 193
click at [333, 60] on div at bounding box center [369, 126] width 87 height 193
click at [331, 54] on div at bounding box center [369, 126] width 87 height 193
drag, startPoint x: 371, startPoint y: 100, endPoint x: 373, endPoint y: 213, distance: 112.4
click at [373, 173] on div at bounding box center [369, 126] width 87 height 193
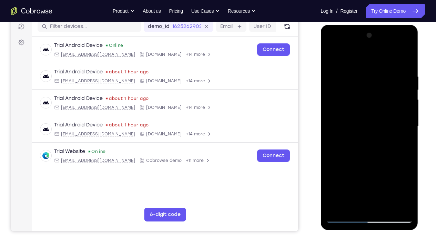
drag, startPoint x: 399, startPoint y: 98, endPoint x: 308, endPoint y: 108, distance: 91.9
click at [321, 108] on html "Online web based iOS Simulators and Android Emulators. Run iPhone, iPad, Mobile…" at bounding box center [370, 128] width 98 height 207
click at [387, 173] on div at bounding box center [369, 126] width 87 height 193
click at [359, 127] on div at bounding box center [369, 126] width 87 height 193
click at [334, 57] on div at bounding box center [369, 126] width 87 height 193
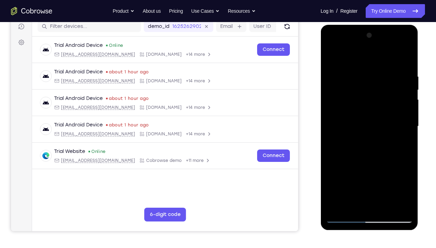
click at [366, 115] on div at bounding box center [369, 126] width 87 height 193
click at [362, 173] on div at bounding box center [369, 126] width 87 height 193
click at [334, 57] on div at bounding box center [369, 126] width 87 height 193
click at [339, 79] on div at bounding box center [369, 126] width 87 height 193
click at [333, 57] on div at bounding box center [369, 126] width 87 height 193
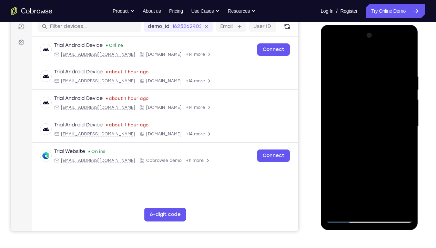
click at [332, 59] on div at bounding box center [369, 126] width 87 height 193
drag, startPoint x: 375, startPoint y: 87, endPoint x: 376, endPoint y: 182, distance: 95.2
click at [376, 173] on div at bounding box center [369, 126] width 87 height 193
click at [373, 173] on div at bounding box center [369, 126] width 87 height 193
drag, startPoint x: 373, startPoint y: 155, endPoint x: 359, endPoint y: 59, distance: 97.9
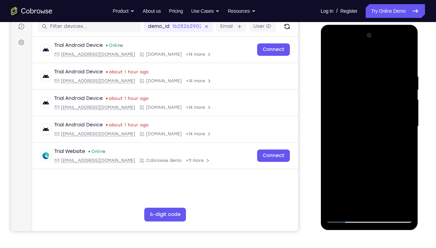
click at [359, 59] on div at bounding box center [369, 126] width 87 height 193
drag, startPoint x: 379, startPoint y: 164, endPoint x: 379, endPoint y: 95, distance: 69.3
click at [379, 95] on div at bounding box center [369, 126] width 87 height 193
drag, startPoint x: 370, startPoint y: 171, endPoint x: 359, endPoint y: 64, distance: 107.8
click at [359, 64] on div at bounding box center [369, 126] width 87 height 193
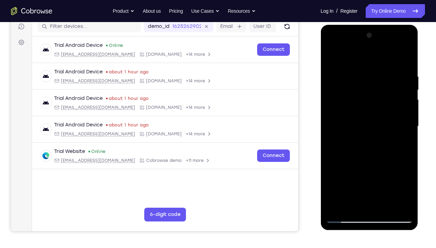
drag, startPoint x: 380, startPoint y: 155, endPoint x: 364, endPoint y: 79, distance: 77.8
click at [364, 79] on div at bounding box center [369, 126] width 87 height 193
drag, startPoint x: 376, startPoint y: 147, endPoint x: 364, endPoint y: 77, distance: 71.0
click at [364, 77] on div at bounding box center [369, 126] width 87 height 193
drag, startPoint x: 373, startPoint y: 161, endPoint x: 369, endPoint y: 65, distance: 96.3
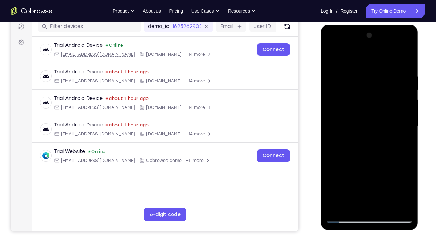
click at [369, 65] on div at bounding box center [369, 126] width 87 height 193
click at [335, 173] on div at bounding box center [369, 126] width 87 height 193
drag, startPoint x: 383, startPoint y: 115, endPoint x: 395, endPoint y: 204, distance: 89.8
click at [395, 173] on div at bounding box center [369, 126] width 87 height 193
drag, startPoint x: 386, startPoint y: 149, endPoint x: 384, endPoint y: 67, distance: 82.4
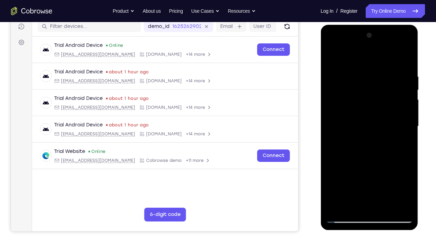
click at [384, 67] on div at bounding box center [369, 126] width 87 height 193
drag, startPoint x: 363, startPoint y: 128, endPoint x: 367, endPoint y: 58, distance: 70.4
click at [367, 58] on div at bounding box center [369, 126] width 87 height 193
drag, startPoint x: 372, startPoint y: 141, endPoint x: 368, endPoint y: 47, distance: 94.2
click at [368, 47] on div at bounding box center [369, 126] width 87 height 193
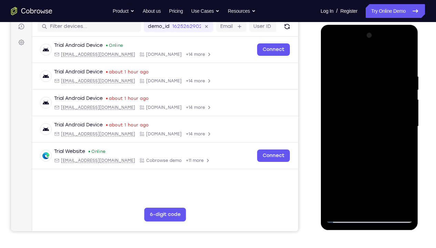
drag, startPoint x: 371, startPoint y: 138, endPoint x: 369, endPoint y: 82, distance: 56.2
click at [369, 82] on div at bounding box center [369, 126] width 87 height 193
drag, startPoint x: 372, startPoint y: 153, endPoint x: 367, endPoint y: 54, distance: 98.4
click at [367, 54] on div at bounding box center [369, 126] width 87 height 193
drag, startPoint x: 364, startPoint y: 139, endPoint x: 361, endPoint y: 82, distance: 56.9
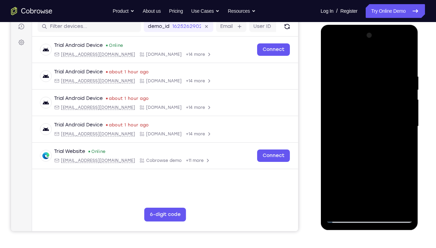
click at [361, 82] on div at bounding box center [369, 126] width 87 height 193
drag, startPoint x: 379, startPoint y: 141, endPoint x: 374, endPoint y: 66, distance: 75.7
click at [374, 66] on div at bounding box center [369, 126] width 87 height 193
drag, startPoint x: 371, startPoint y: 150, endPoint x: 356, endPoint y: 89, distance: 62.2
click at [356, 89] on div at bounding box center [369, 126] width 87 height 193
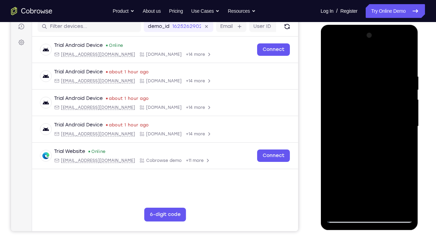
drag, startPoint x: 369, startPoint y: 154, endPoint x: 366, endPoint y: 101, distance: 53.2
click at [366, 101] on div at bounding box center [369, 126] width 87 height 193
drag, startPoint x: 374, startPoint y: 152, endPoint x: 369, endPoint y: 88, distance: 64.0
click at [369, 88] on div at bounding box center [369, 126] width 87 height 193
click at [397, 158] on div at bounding box center [369, 126] width 87 height 193
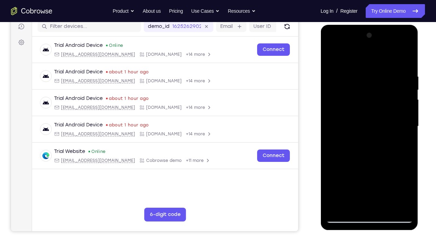
drag, startPoint x: 374, startPoint y: 171, endPoint x: 360, endPoint y: 88, distance: 84.5
click at [360, 88] on div at bounding box center [369, 126] width 87 height 193
drag, startPoint x: 369, startPoint y: 147, endPoint x: 365, endPoint y: 84, distance: 62.9
click at [365, 84] on div at bounding box center [369, 126] width 87 height 193
drag, startPoint x: 359, startPoint y: 156, endPoint x: 356, endPoint y: 97, distance: 59.3
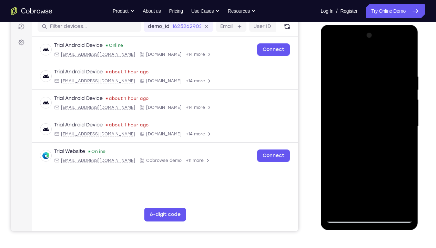
click at [356, 97] on div at bounding box center [369, 126] width 87 height 193
click at [359, 25] on div at bounding box center [370, 25] width 98 height 0
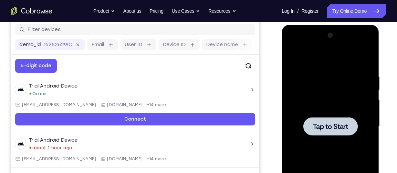
click at [327, 84] on div at bounding box center [330, 126] width 87 height 193
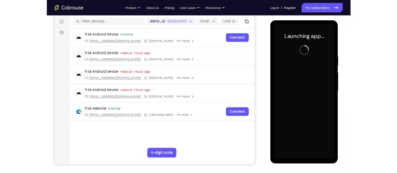
scroll to position [84, 0]
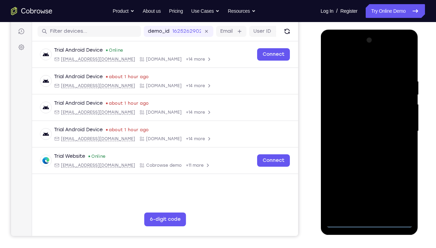
click at [363, 173] on div at bounding box center [369, 131] width 87 height 193
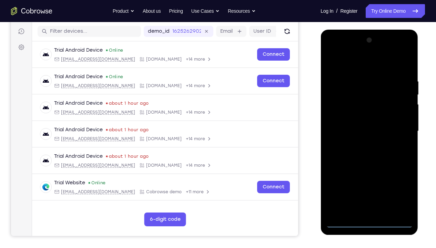
click at [373, 173] on div at bounding box center [369, 131] width 87 height 193
click at [397, 173] on div at bounding box center [369, 131] width 87 height 193
click at [358, 63] on div at bounding box center [369, 131] width 87 height 193
click at [396, 130] on div at bounding box center [369, 131] width 87 height 193
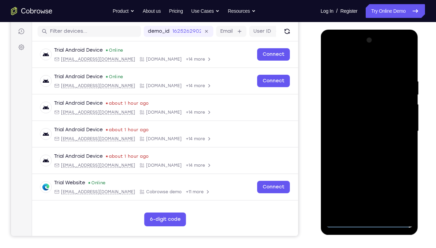
click at [360, 143] on div at bounding box center [369, 131] width 87 height 193
click at [351, 122] on div at bounding box center [369, 131] width 87 height 193
drag, startPoint x: 352, startPoint y: 137, endPoint x: 346, endPoint y: 72, distance: 65.8
click at [346, 72] on div at bounding box center [369, 131] width 87 height 193
click at [351, 105] on div at bounding box center [369, 131] width 87 height 193
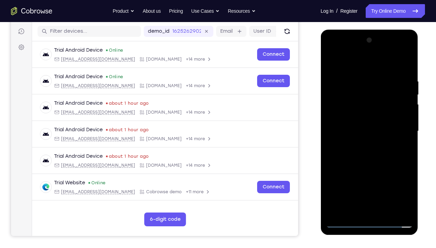
click at [358, 153] on div at bounding box center [369, 131] width 87 height 193
click at [397, 72] on div at bounding box center [369, 131] width 87 height 193
drag, startPoint x: 381, startPoint y: 179, endPoint x: 372, endPoint y: 117, distance: 63.0
click at [372, 117] on div at bounding box center [369, 131] width 87 height 193
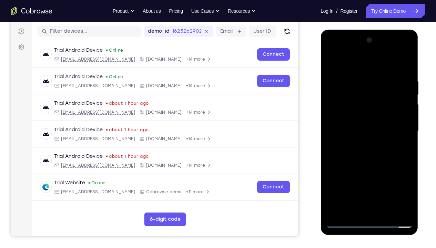
drag, startPoint x: 374, startPoint y: 145, endPoint x: 368, endPoint y: 67, distance: 78.8
click at [368, 67] on div at bounding box center [369, 131] width 87 height 193
drag, startPoint x: 365, startPoint y: 171, endPoint x: 360, endPoint y: 114, distance: 57.8
click at [360, 114] on div at bounding box center [369, 131] width 87 height 193
click at [366, 172] on div at bounding box center [369, 131] width 87 height 193
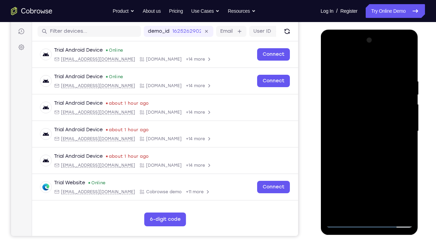
click at [344, 173] on div at bounding box center [369, 131] width 87 height 193
click at [397, 150] on div at bounding box center [369, 131] width 87 height 193
click at [331, 62] on div at bounding box center [369, 131] width 87 height 193
click at [333, 60] on div at bounding box center [369, 131] width 87 height 193
drag, startPoint x: 373, startPoint y: 161, endPoint x: 366, endPoint y: 76, distance: 85.0
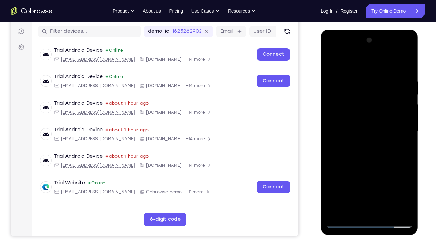
click at [366, 76] on div at bounding box center [369, 131] width 87 height 193
drag, startPoint x: 370, startPoint y: 167, endPoint x: 364, endPoint y: 91, distance: 76.4
click at [364, 91] on div at bounding box center [369, 131] width 87 height 193
drag, startPoint x: 356, startPoint y: 149, endPoint x: 356, endPoint y: 86, distance: 63.1
click at [356, 86] on div at bounding box center [369, 131] width 87 height 193
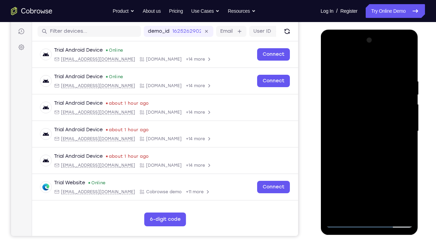
drag, startPoint x: 360, startPoint y: 167, endPoint x: 349, endPoint y: 87, distance: 80.8
click at [349, 87] on div at bounding box center [369, 131] width 87 height 193
drag, startPoint x: 361, startPoint y: 151, endPoint x: 356, endPoint y: 100, distance: 51.2
click at [356, 100] on div at bounding box center [369, 131] width 87 height 193
drag, startPoint x: 370, startPoint y: 109, endPoint x: 367, endPoint y: 69, distance: 40.1
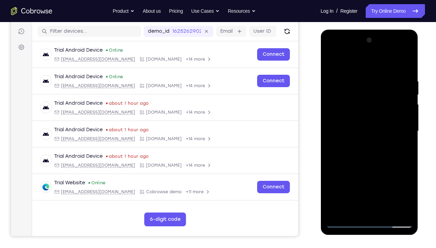
click at [367, 69] on div at bounding box center [369, 131] width 87 height 193
drag, startPoint x: 396, startPoint y: 198, endPoint x: 391, endPoint y: 104, distance: 93.5
click at [391, 104] on div at bounding box center [369, 131] width 87 height 193
drag, startPoint x: 391, startPoint y: 164, endPoint x: 380, endPoint y: 68, distance: 96.4
click at [380, 68] on div at bounding box center [369, 131] width 87 height 193
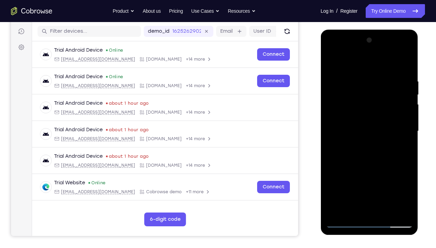
drag, startPoint x: 382, startPoint y: 143, endPoint x: 387, endPoint y: 78, distance: 64.7
click at [387, 78] on div at bounding box center [369, 131] width 87 height 193
drag, startPoint x: 401, startPoint y: 163, endPoint x: 397, endPoint y: 100, distance: 63.2
click at [397, 100] on div at bounding box center [369, 131] width 87 height 193
drag, startPoint x: 390, startPoint y: 165, endPoint x: 384, endPoint y: 111, distance: 54.5
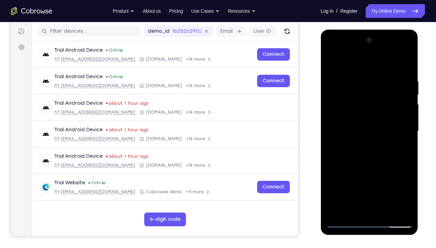
click at [384, 111] on div at bounding box center [369, 131] width 87 height 193
drag, startPoint x: 372, startPoint y: 158, endPoint x: 370, endPoint y: 58, distance: 100.7
click at [370, 58] on div at bounding box center [369, 131] width 87 height 193
click at [383, 173] on div at bounding box center [369, 131] width 87 height 193
click at [383, 171] on div at bounding box center [369, 131] width 87 height 193
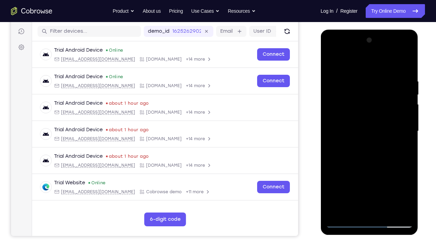
drag, startPoint x: 371, startPoint y: 194, endPoint x: 368, endPoint y: 140, distance: 54.9
click at [368, 140] on div at bounding box center [369, 131] width 87 height 193
drag, startPoint x: 377, startPoint y: 125, endPoint x: 367, endPoint y: 198, distance: 73.0
click at [367, 173] on div at bounding box center [369, 131] width 87 height 193
click at [369, 173] on div at bounding box center [369, 131] width 87 height 193
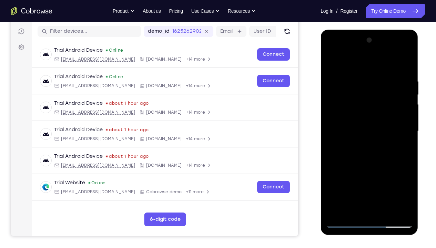
click at [330, 64] on div at bounding box center [369, 131] width 87 height 193
click at [331, 61] on div at bounding box center [369, 131] width 87 height 193
click at [351, 173] on div at bounding box center [369, 131] width 87 height 193
click at [354, 63] on div at bounding box center [369, 131] width 87 height 193
drag, startPoint x: 357, startPoint y: 82, endPoint x: 356, endPoint y: 121, distance: 38.6
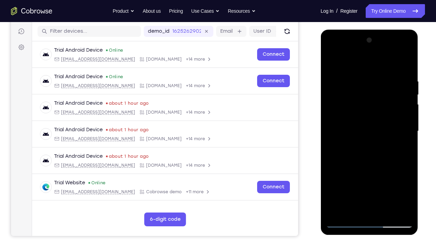
click at [356, 121] on div at bounding box center [369, 131] width 87 height 193
click at [365, 103] on div at bounding box center [369, 131] width 87 height 193
click at [382, 87] on div at bounding box center [369, 131] width 87 height 193
click at [355, 173] on div at bounding box center [369, 131] width 87 height 193
click at [360, 150] on div at bounding box center [369, 131] width 87 height 193
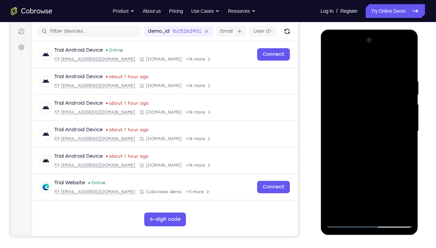
click at [360, 150] on div at bounding box center [369, 131] width 87 height 193
click at [369, 148] on div at bounding box center [369, 131] width 87 height 193
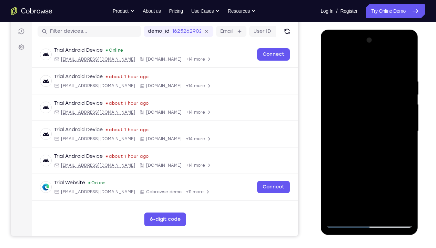
click at [367, 153] on div at bounding box center [369, 131] width 87 height 193
click at [397, 148] on div at bounding box center [369, 131] width 87 height 193
click at [353, 173] on div at bounding box center [369, 131] width 87 height 193
click at [362, 173] on div at bounding box center [369, 131] width 87 height 193
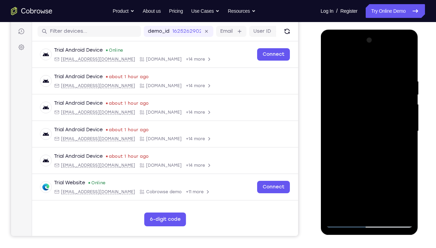
click at [397, 142] on div at bounding box center [369, 131] width 87 height 193
click at [334, 64] on div at bounding box center [369, 131] width 87 height 193
click at [335, 61] on div at bounding box center [369, 131] width 87 height 193
drag, startPoint x: 360, startPoint y: 70, endPoint x: 365, endPoint y: 168, distance: 97.7
click at [365, 168] on div at bounding box center [369, 131] width 87 height 193
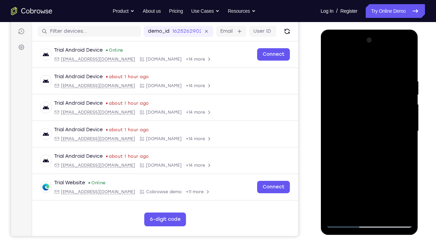
click at [397, 173] on div at bounding box center [369, 131] width 87 height 193
drag, startPoint x: 381, startPoint y: 185, endPoint x: 379, endPoint y: 74, distance: 111.4
click at [379, 74] on div at bounding box center [369, 131] width 87 height 193
drag, startPoint x: 377, startPoint y: 179, endPoint x: 377, endPoint y: 69, distance: 109.3
click at [377, 69] on div at bounding box center [369, 131] width 87 height 193
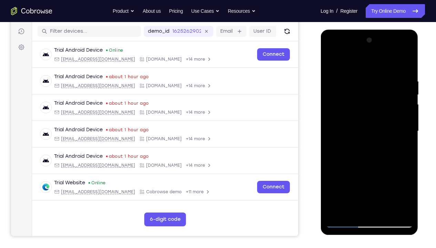
drag, startPoint x: 378, startPoint y: 103, endPoint x: 380, endPoint y: 205, distance: 102.1
click at [380, 173] on div at bounding box center [369, 131] width 87 height 193
drag, startPoint x: 375, startPoint y: 190, endPoint x: 375, endPoint y: 209, distance: 18.3
click at [375, 173] on div at bounding box center [369, 131] width 87 height 193
click at [369, 173] on div at bounding box center [369, 131] width 87 height 193
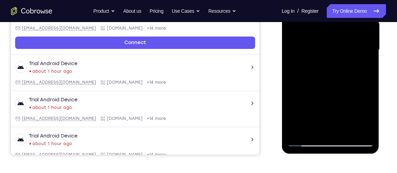
scroll to position [166, 0]
click at [347, 131] on div at bounding box center [330, 49] width 87 height 193
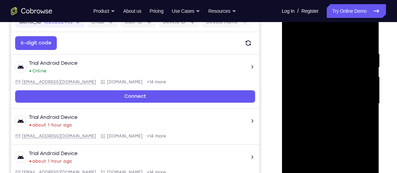
scroll to position [110, 0]
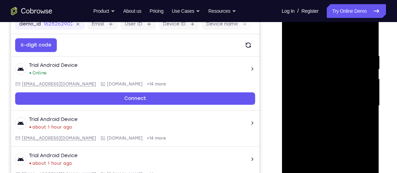
click at [295, 36] on div at bounding box center [330, 105] width 87 height 193
drag, startPoint x: 324, startPoint y: 71, endPoint x: 320, endPoint y: 124, distance: 52.6
click at [320, 124] on div at bounding box center [330, 105] width 87 height 193
click at [321, 55] on div at bounding box center [330, 105] width 87 height 193
